Goal: Task Accomplishment & Management: Manage account settings

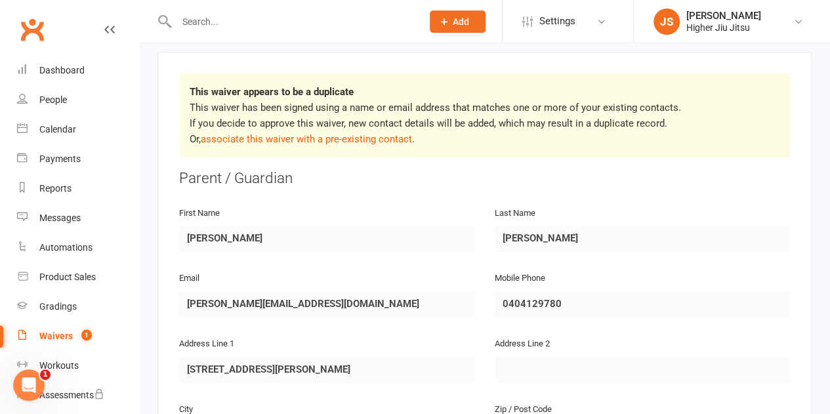
scroll to position [263, 0]
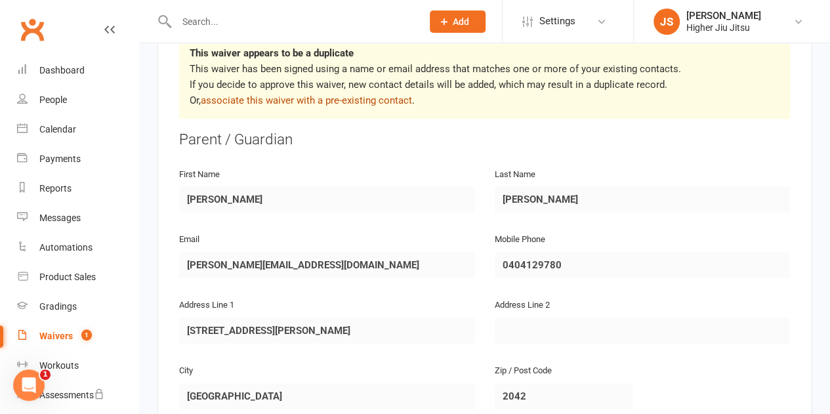
click at [338, 95] on link "associate this waiver with a pre-existing contact" at bounding box center [306, 101] width 211 height 12
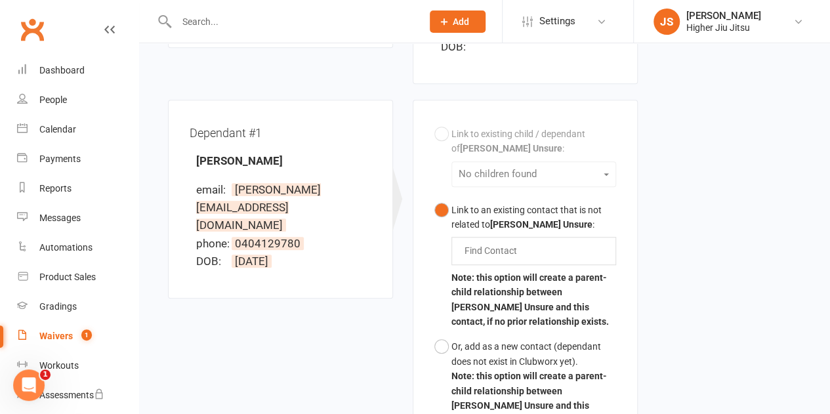
scroll to position [394, 0]
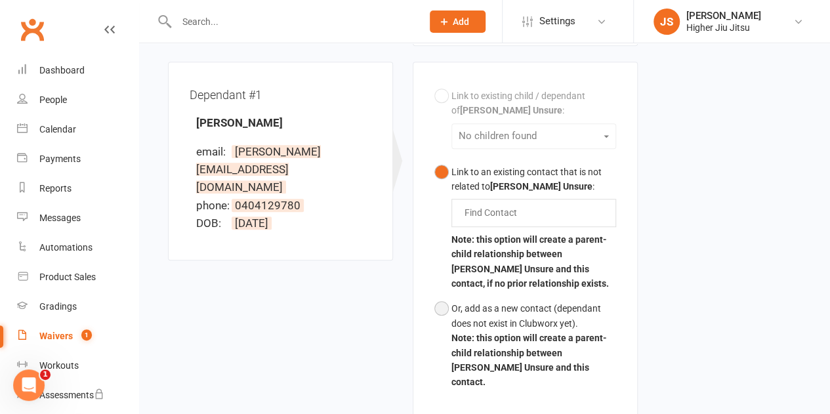
click at [522, 333] on b "Note: this option will create a parent-child relationship between [PERSON_NAME]…" at bounding box center [530, 360] width 156 height 54
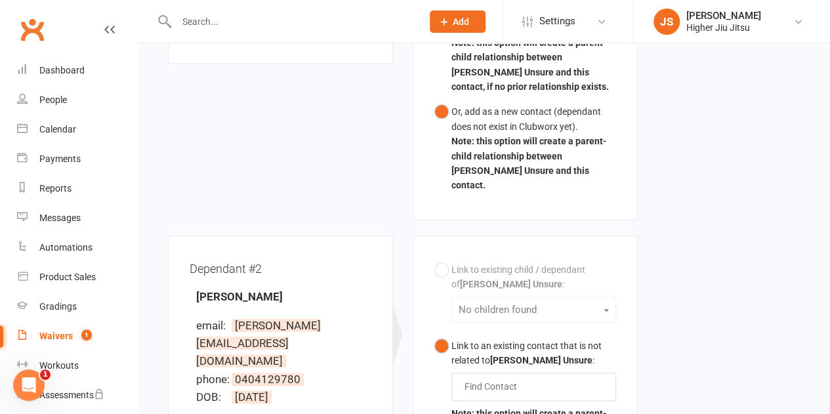
scroll to position [722, 0]
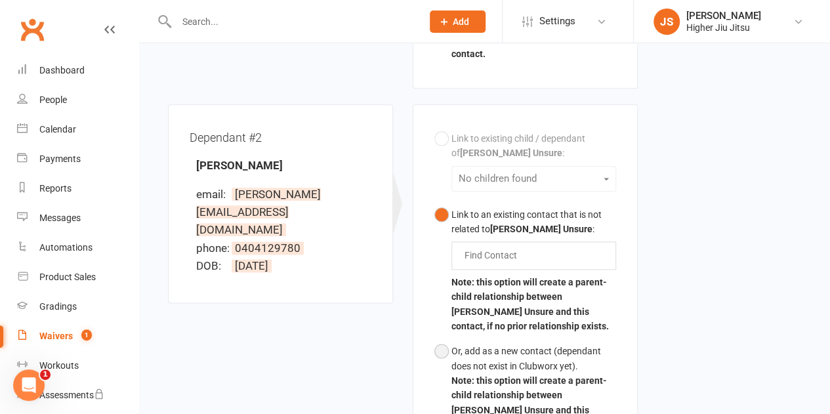
click at [499, 375] on b "Note: this option will create a parent-child relationship between [PERSON_NAME]…" at bounding box center [530, 402] width 156 height 54
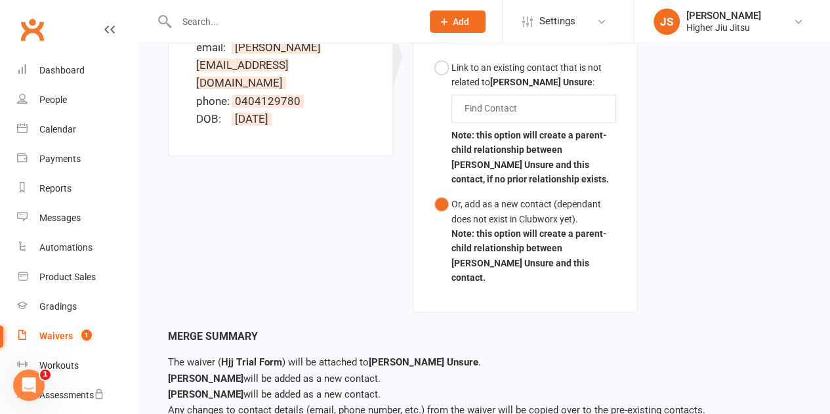
scroll to position [883, 0]
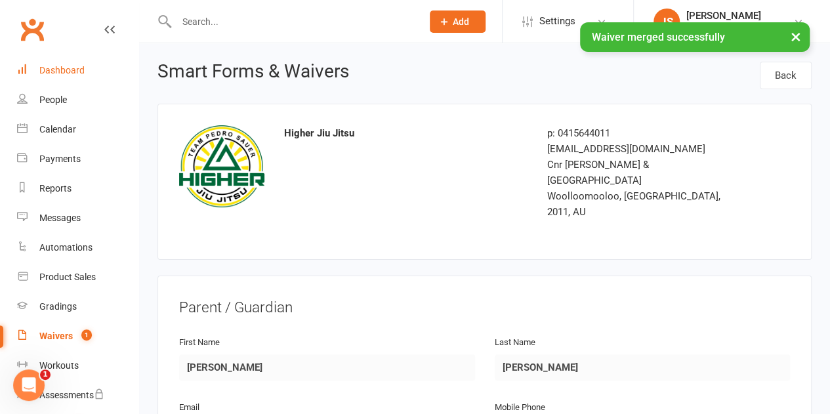
click at [77, 79] on link "Dashboard" at bounding box center [77, 71] width 121 height 30
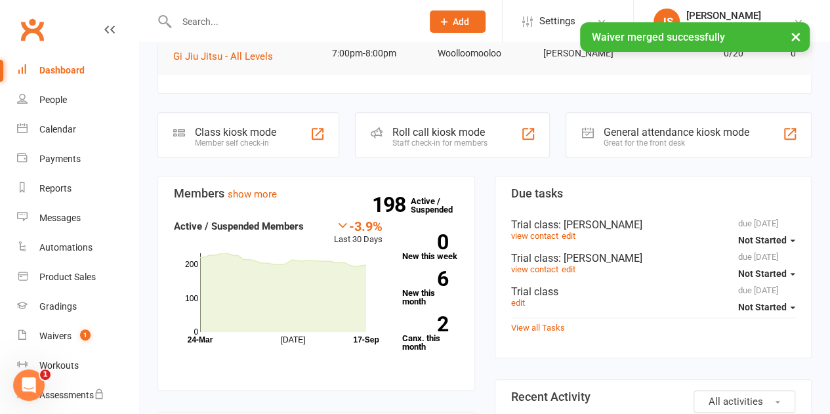
scroll to position [263, 0]
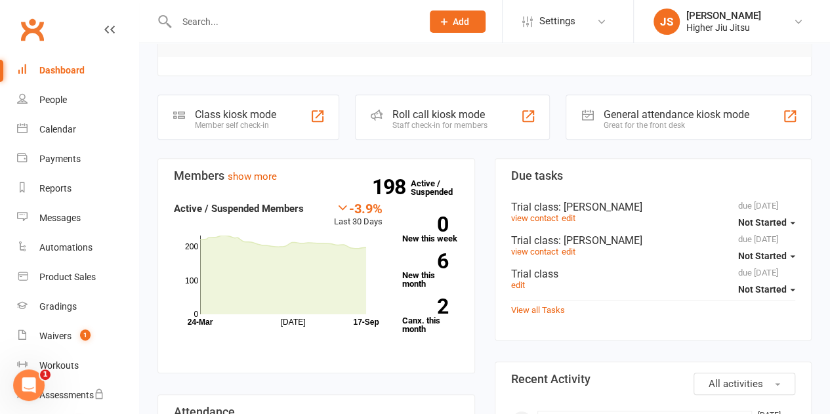
click at [255, 24] on input "text" at bounding box center [293, 21] width 241 height 18
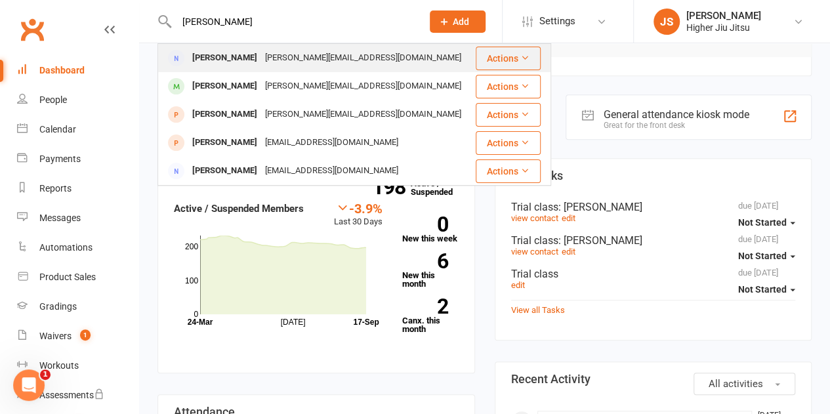
type input "[PERSON_NAME]"
click at [261, 50] on div "[PERSON_NAME][EMAIL_ADDRESS][DOMAIN_NAME]" at bounding box center [363, 58] width 204 height 19
